Goal: Task Accomplishment & Management: Use online tool/utility

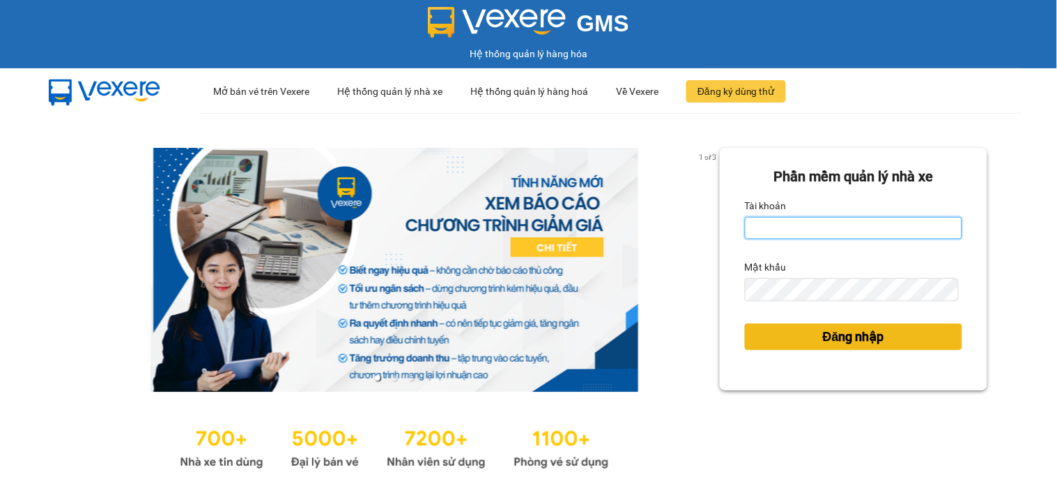
type input "huyennthhlc.saoviet"
click at [797, 340] on button "Đăng nhập" at bounding box center [853, 336] width 217 height 26
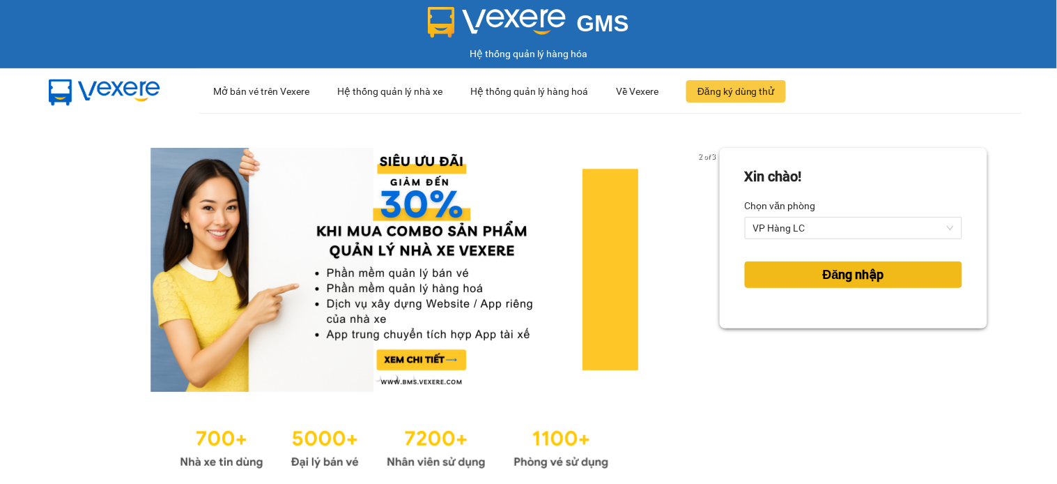
click at [764, 270] on button "Đăng nhập" at bounding box center [853, 274] width 217 height 26
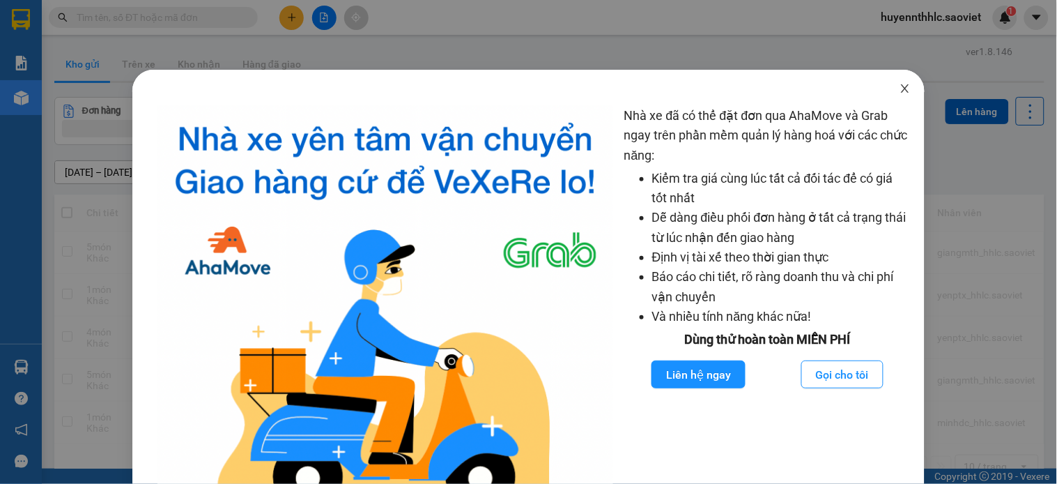
click at [899, 88] on icon "close" at bounding box center [904, 88] width 11 height 11
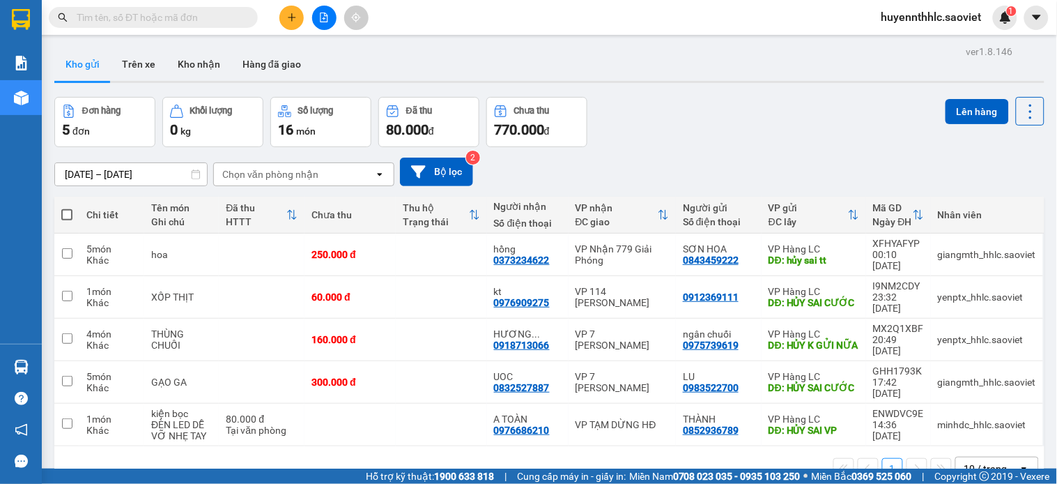
click at [321, 17] on icon "file-add" at bounding box center [325, 18] width 8 height 10
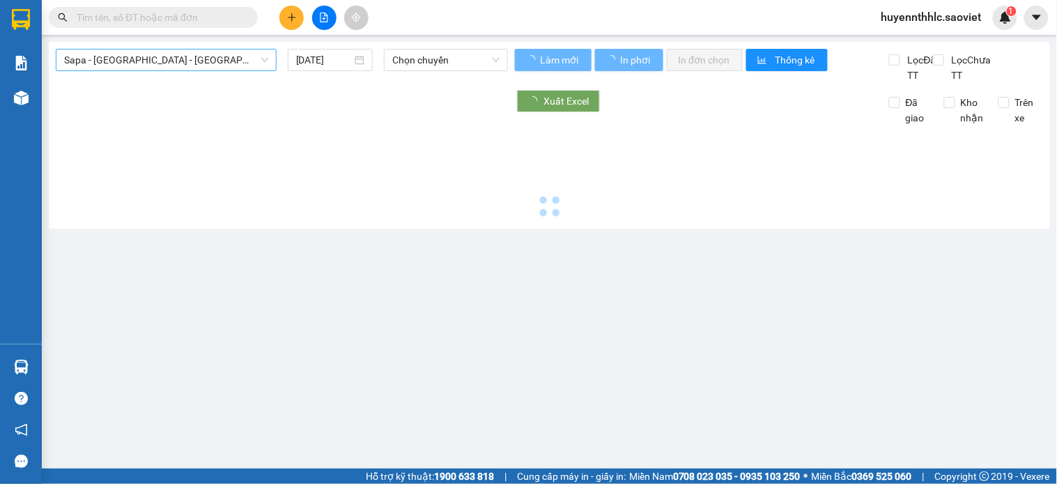
type input "12/10/2025"
click at [197, 53] on span "Sapa - Lào Cai - Hà Nội (Giường)" at bounding box center [166, 59] width 204 height 21
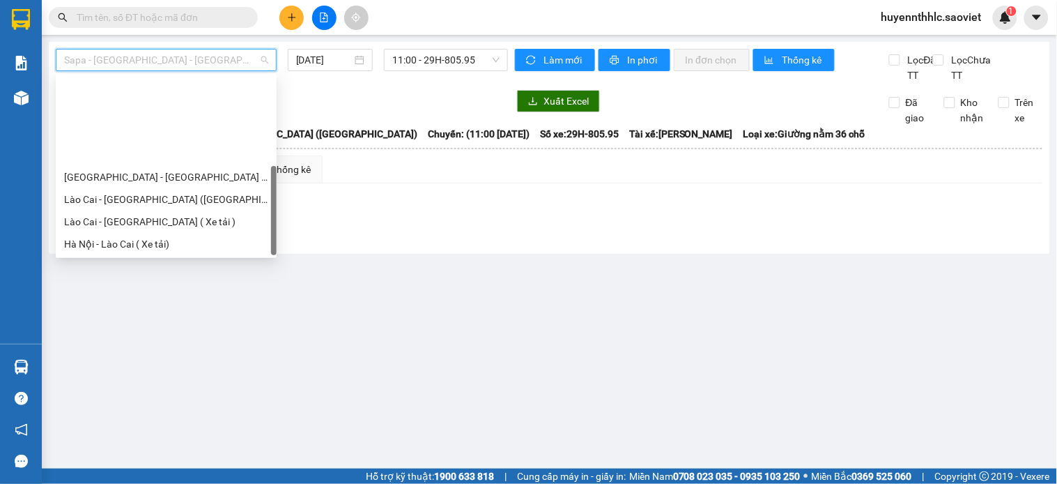
scroll to position [111, 0]
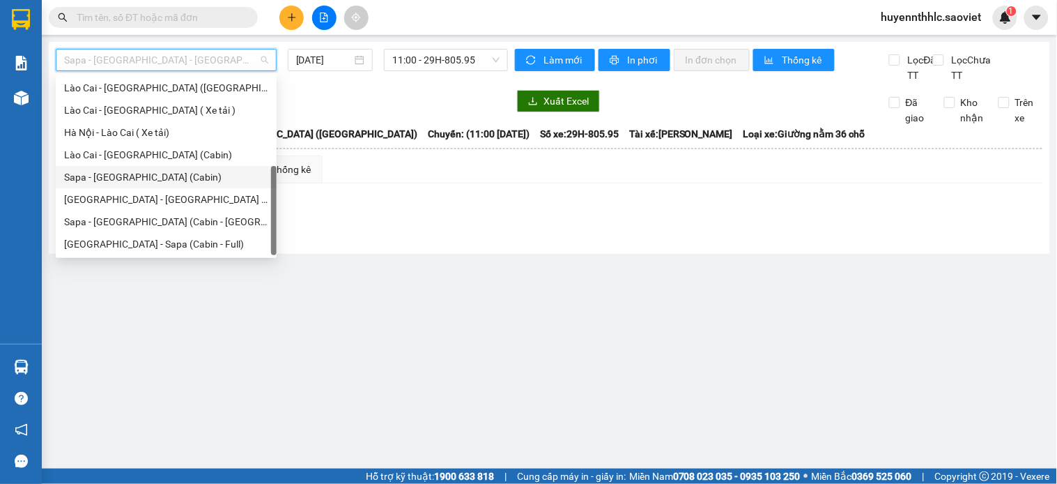
click at [183, 171] on div "Sapa - Hà Nội (Cabin)" at bounding box center [166, 176] width 204 height 15
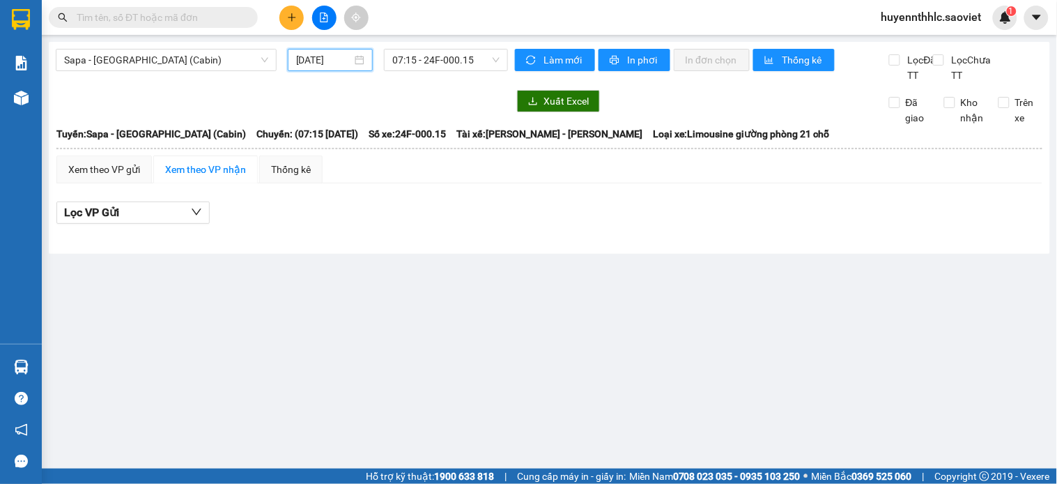
drag, startPoint x: 314, startPoint y: 54, endPoint x: 325, endPoint y: 94, distance: 41.2
click at [321, 63] on input "12/10/2025" at bounding box center [324, 59] width 56 height 15
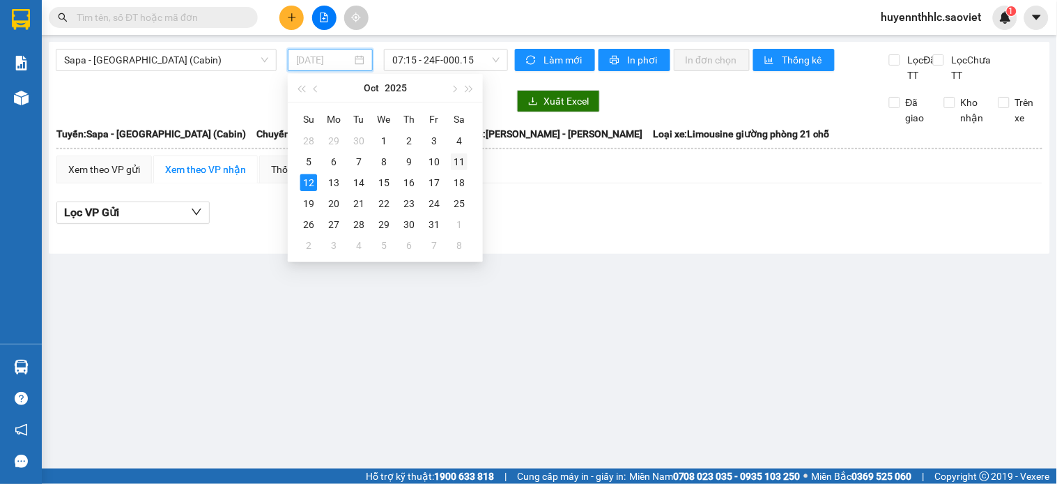
click at [453, 163] on div "11" at bounding box center [459, 161] width 17 height 17
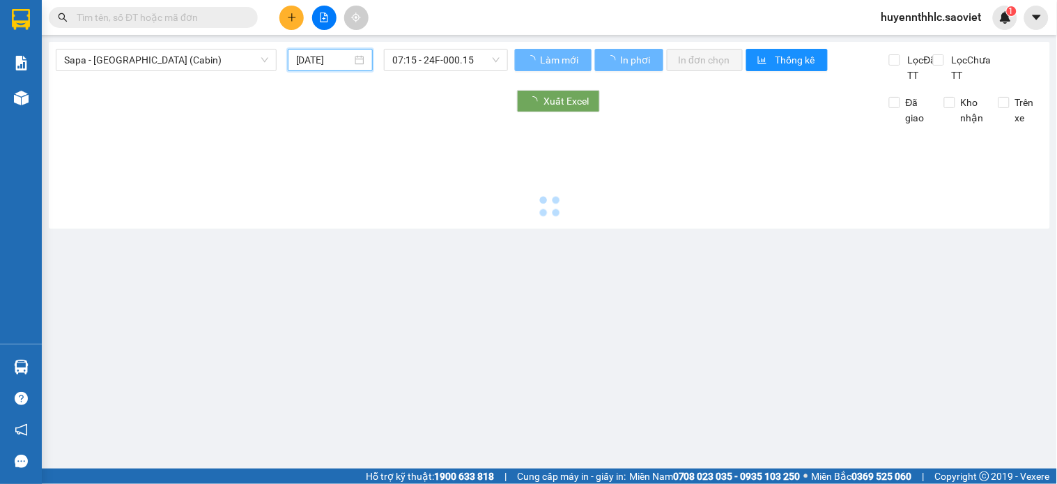
type input "11/10/2025"
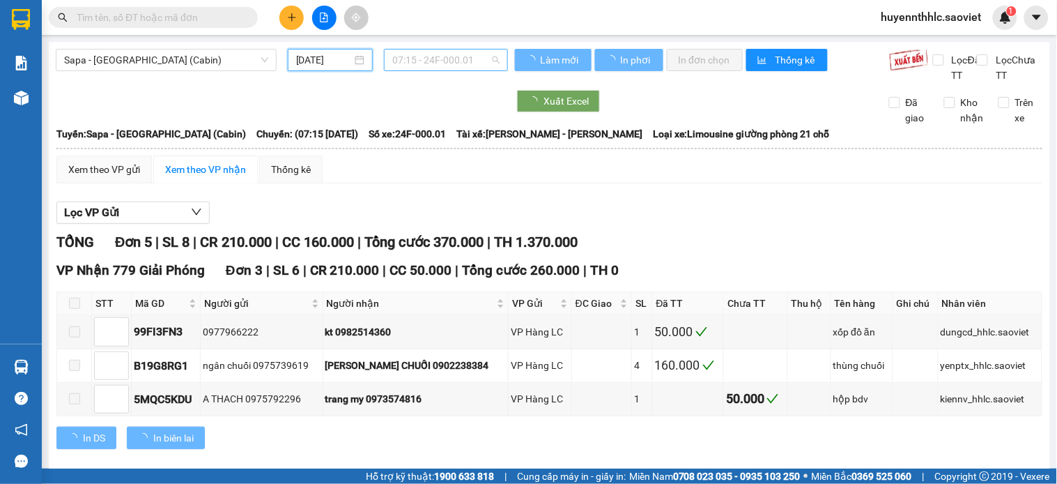
click at [457, 59] on span "07:15 - 24F-000.01" at bounding box center [445, 59] width 107 height 21
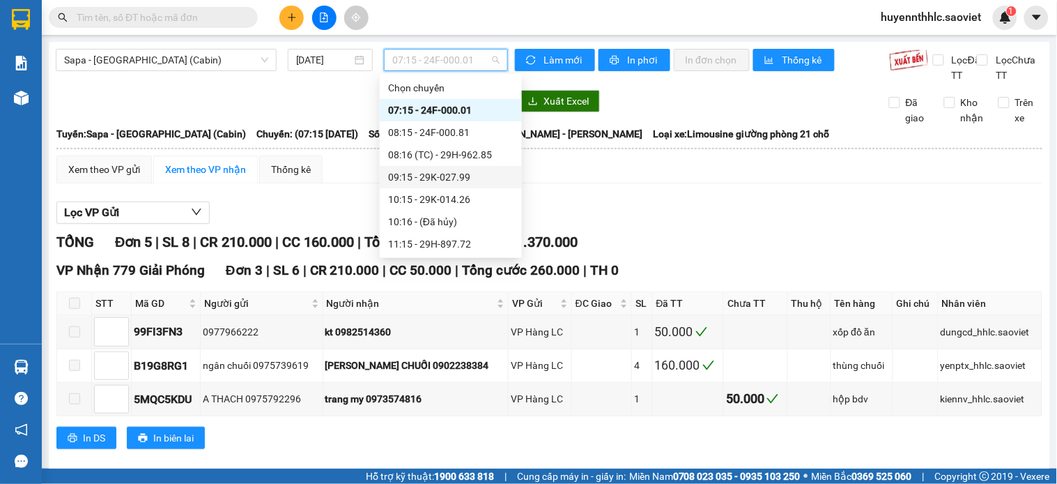
scroll to position [513, 0]
click at [463, 157] on div "23:55 (TC) - 29F-032.38" at bounding box center [450, 154] width 125 height 15
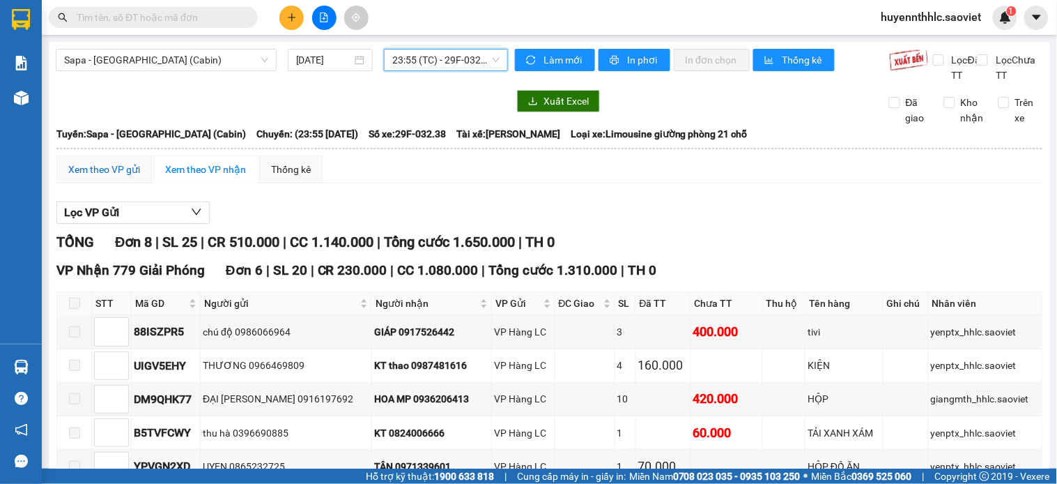
click at [109, 177] on div "Xem theo VP gửi" at bounding box center [104, 169] width 72 height 15
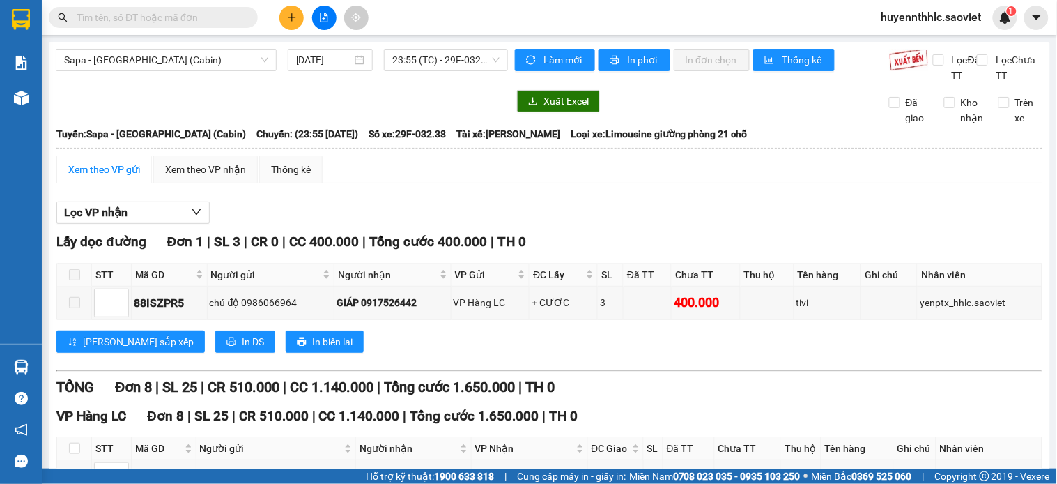
click at [918, 20] on span "huyennthhlc.saoviet" at bounding box center [931, 16] width 123 height 17
click at [920, 38] on span "Đăng xuất" at bounding box center [939, 43] width 93 height 15
